Goal: Check status: Check status

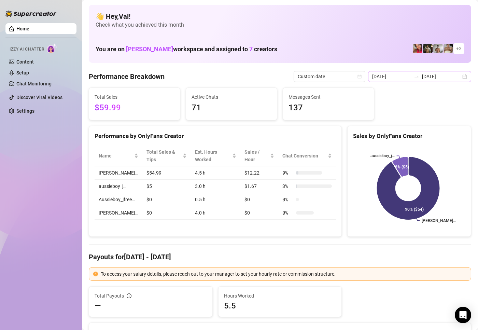
click at [460, 78] on div "[DATE] [DATE]" at bounding box center [419, 76] width 103 height 11
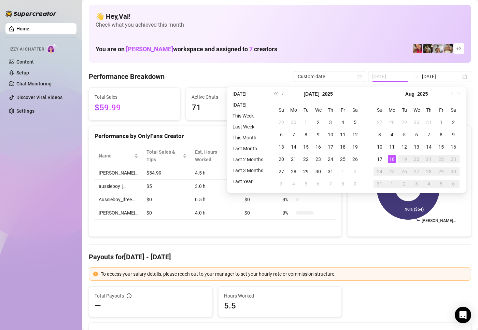
click at [392, 158] on div "18" at bounding box center [392, 159] width 8 height 8
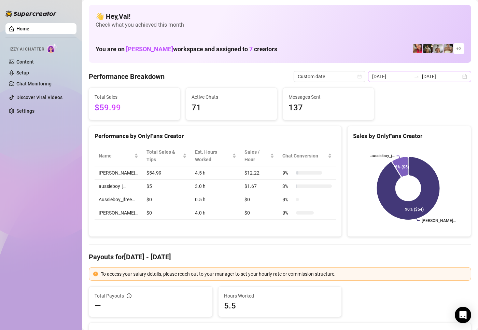
click at [461, 75] on div "[DATE] [DATE]" at bounding box center [419, 76] width 103 height 11
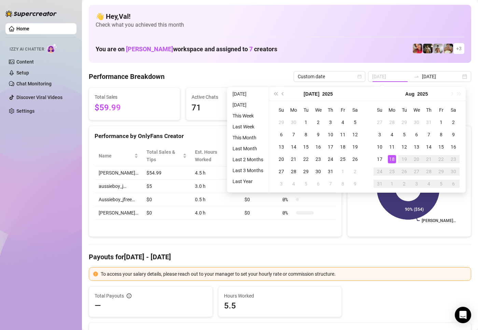
click at [392, 157] on div "18" at bounding box center [392, 159] width 8 height 8
click at [132, 231] on div "Performance by OnlyFans Creator Name Total Sales & Tips Est. Hours Worked Sales…" at bounding box center [215, 181] width 253 height 111
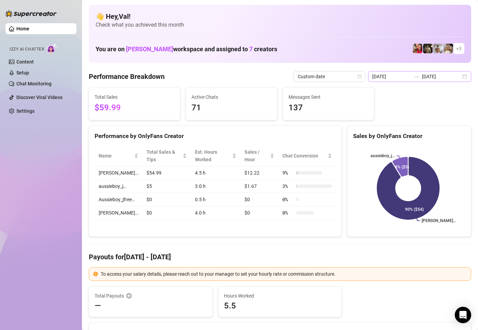
click at [459, 78] on div "[DATE] [DATE]" at bounding box center [419, 76] width 103 height 11
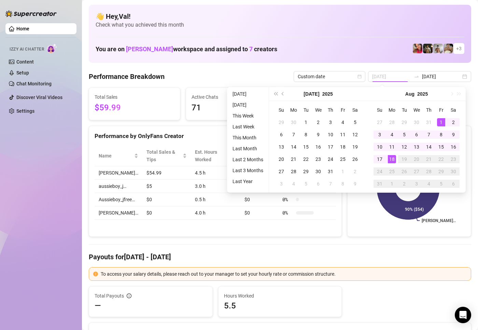
click at [442, 121] on div "1" at bounding box center [441, 122] width 8 height 8
type input "[DATE]"
click at [443, 118] on div "1" at bounding box center [441, 122] width 8 height 8
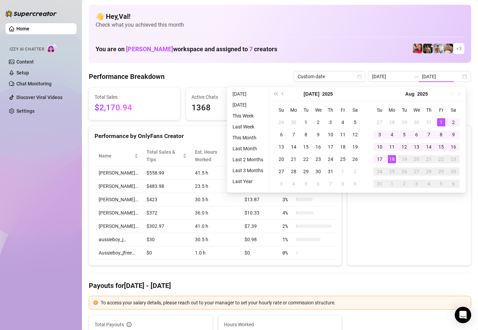
type input "[DATE]"
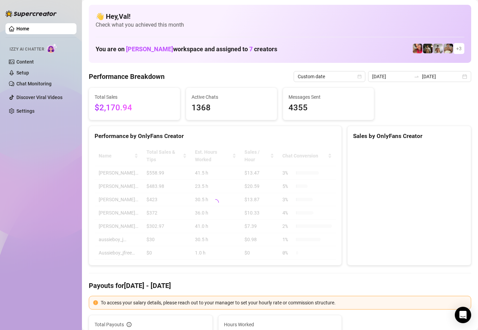
click at [458, 75] on div "[DATE] [DATE]" at bounding box center [419, 76] width 103 height 11
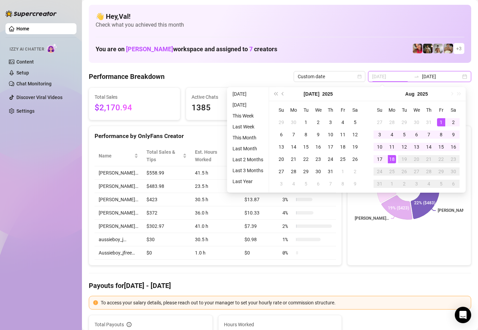
type input "[DATE]"
click at [441, 120] on div "1" at bounding box center [441, 122] width 8 height 8
type input "[DATE]"
click at [390, 159] on div "18" at bounding box center [392, 159] width 8 height 8
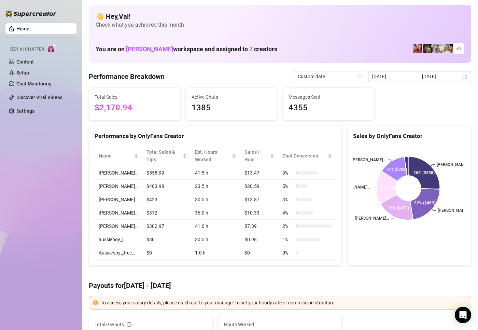
click at [458, 76] on div "[DATE] [DATE]" at bounding box center [419, 76] width 103 height 11
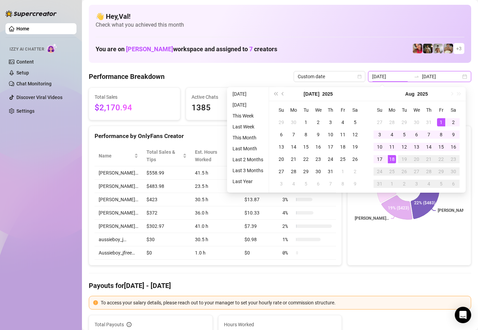
type input "[DATE]"
click at [360, 247] on div "Sales by OnlyFans Creator [PERSON_NAME]… [PERSON_NAME]… [PERSON_NAME]… [PERSON_…" at bounding box center [409, 196] width 124 height 140
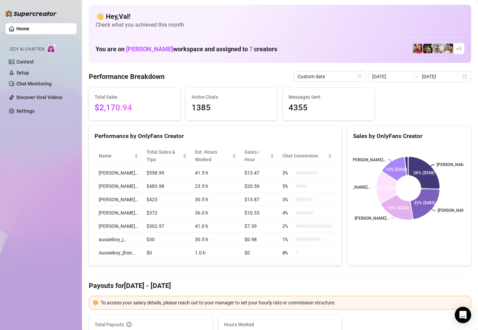
drag, startPoint x: 419, startPoint y: 111, endPoint x: 431, endPoint y: 94, distance: 20.6
click at [421, 108] on div "Total Sales $2,170.94 Active Chats 1385 Messages Sent 4355" at bounding box center [280, 103] width 388 height 33
